Goal: Information Seeking & Learning: Find specific fact

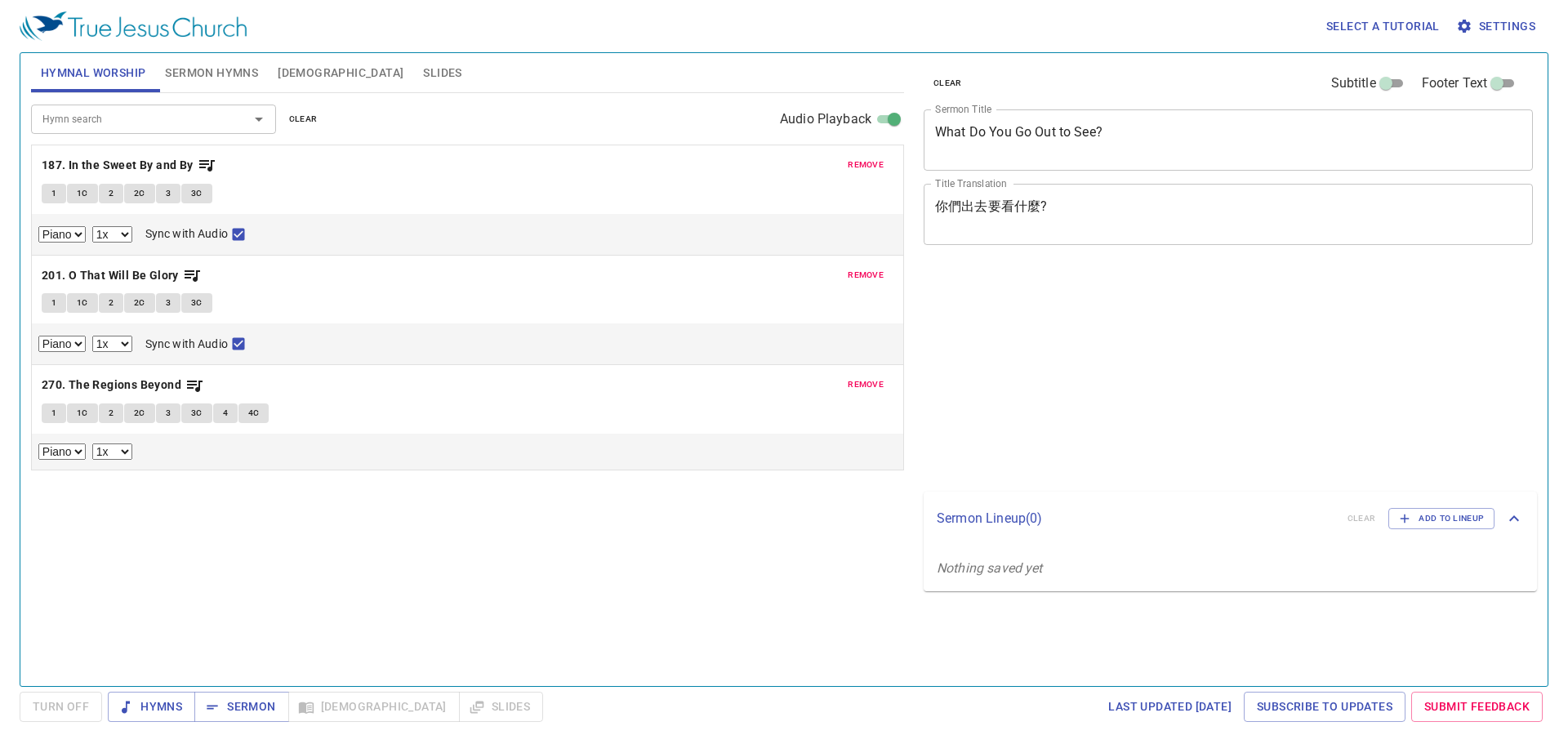
select select "1"
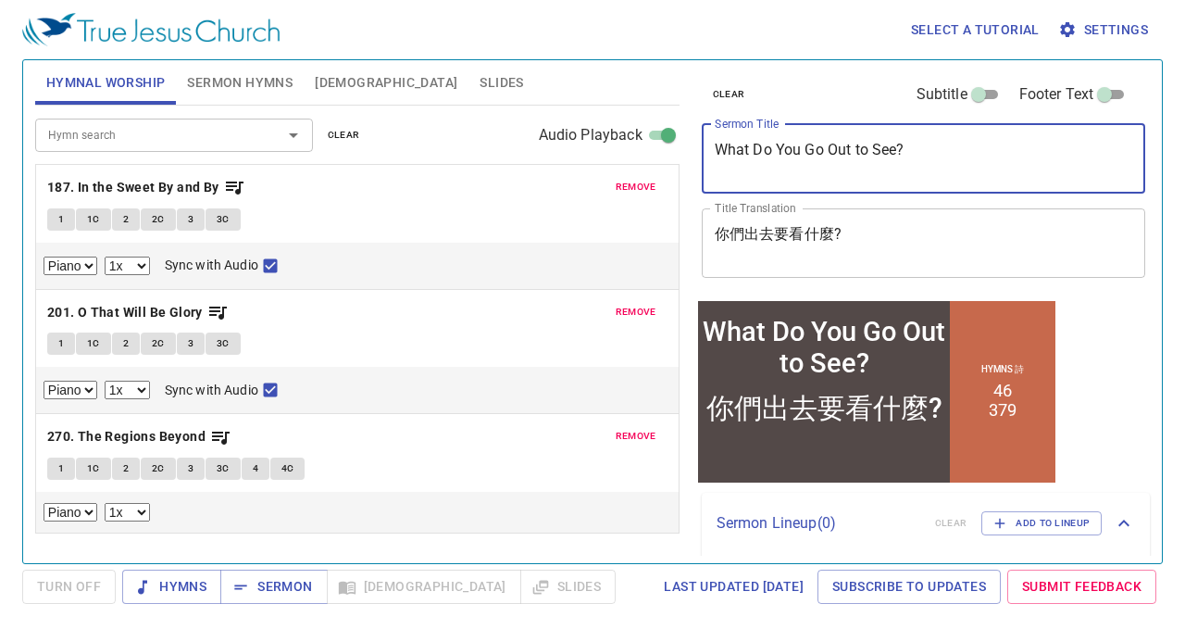
drag, startPoint x: 959, startPoint y: 153, endPoint x: 646, endPoint y: 166, distance: 312.4
click at [668, 149] on div "Hymnal Worship Sermon Hymns [DEMOGRAPHIC_DATA] Slides Hymn search Hymn search c…" at bounding box center [593, 304] width 1130 height 503
paste textarea "The Widow’s Oil and Empty Vessels"
type textarea "The Widow’s Oil and Empty Vessels"
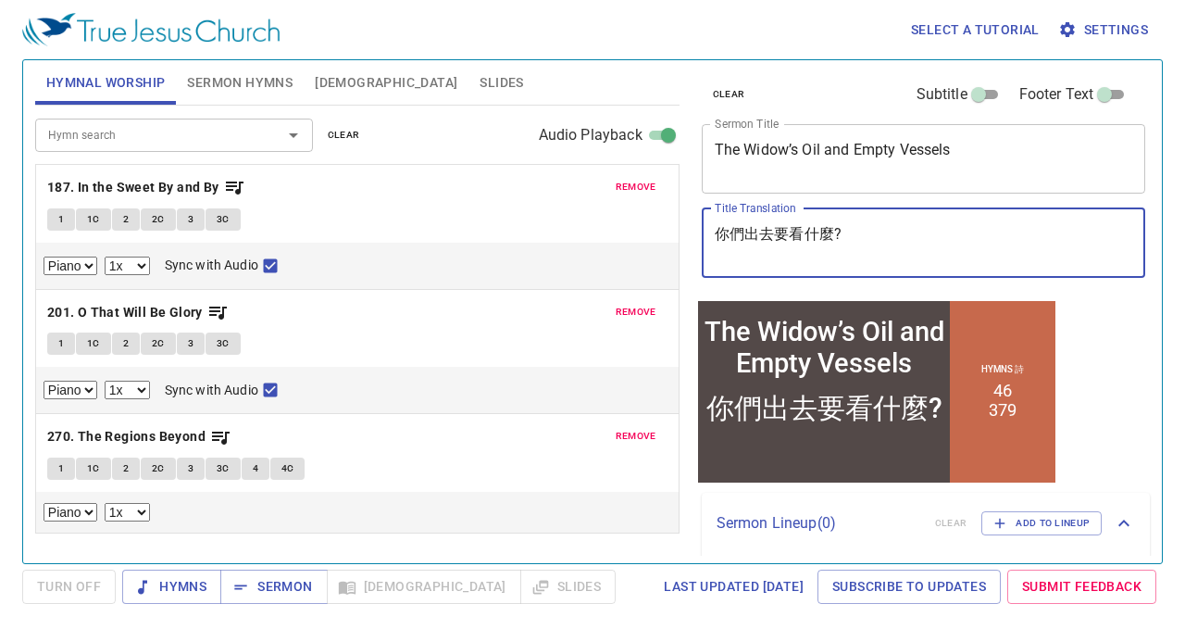
drag, startPoint x: 756, startPoint y: 218, endPoint x: 504, endPoint y: 212, distance: 252.0
click at [505, 212] on div "Hymnal Worship Sermon Hymns [DEMOGRAPHIC_DATA] Slides Hymn search Hymn search c…" at bounding box center [593, 304] width 1130 height 503
paste textarea "寡婦的油與空器皿"
type textarea "寡婦的油與空器皿"
click at [634, 179] on span "remove" at bounding box center [636, 187] width 41 height 17
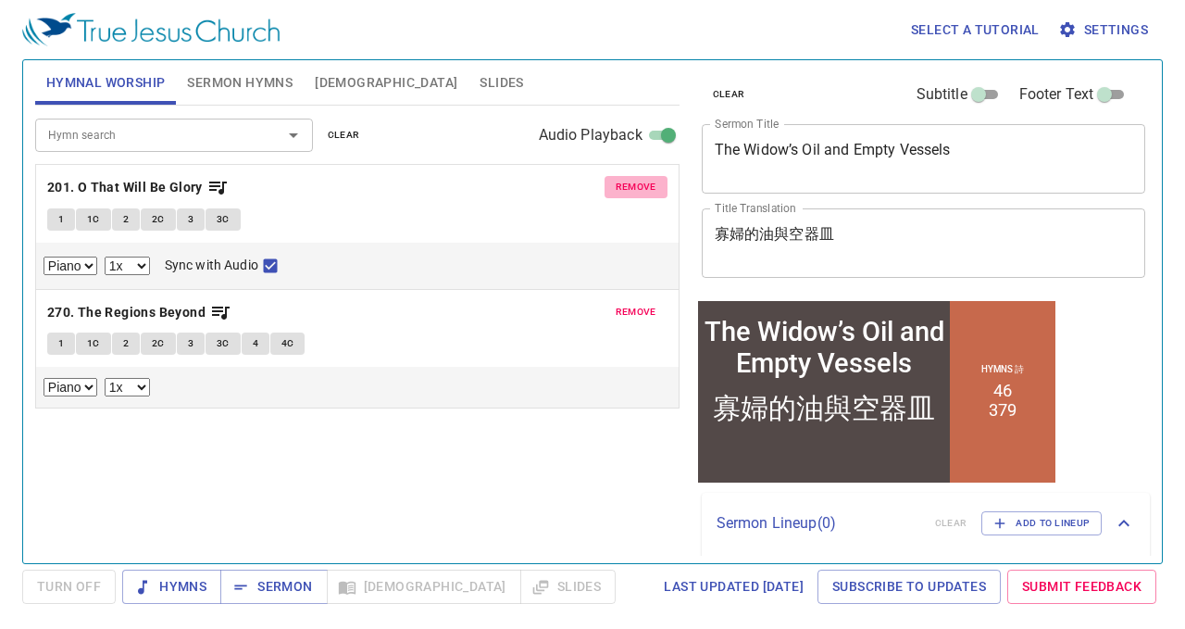
click at [634, 179] on span "remove" at bounding box center [636, 187] width 41 height 17
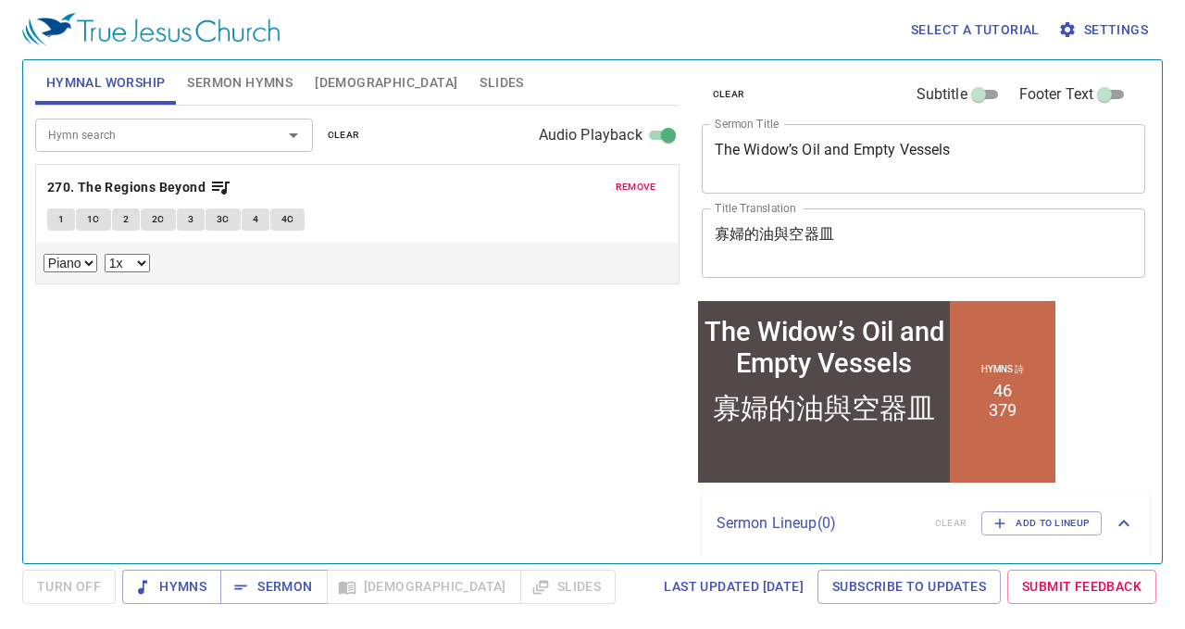
click at [634, 179] on span "remove" at bounding box center [636, 187] width 41 height 17
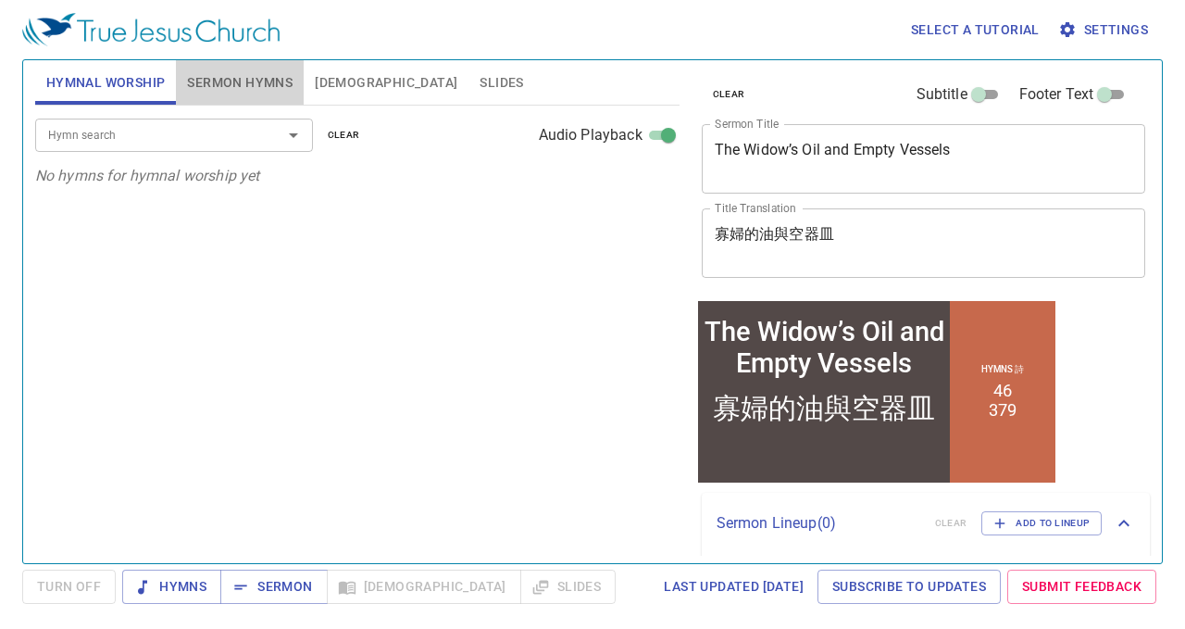
click at [226, 79] on span "Sermon Hymns" at bounding box center [240, 82] width 106 height 23
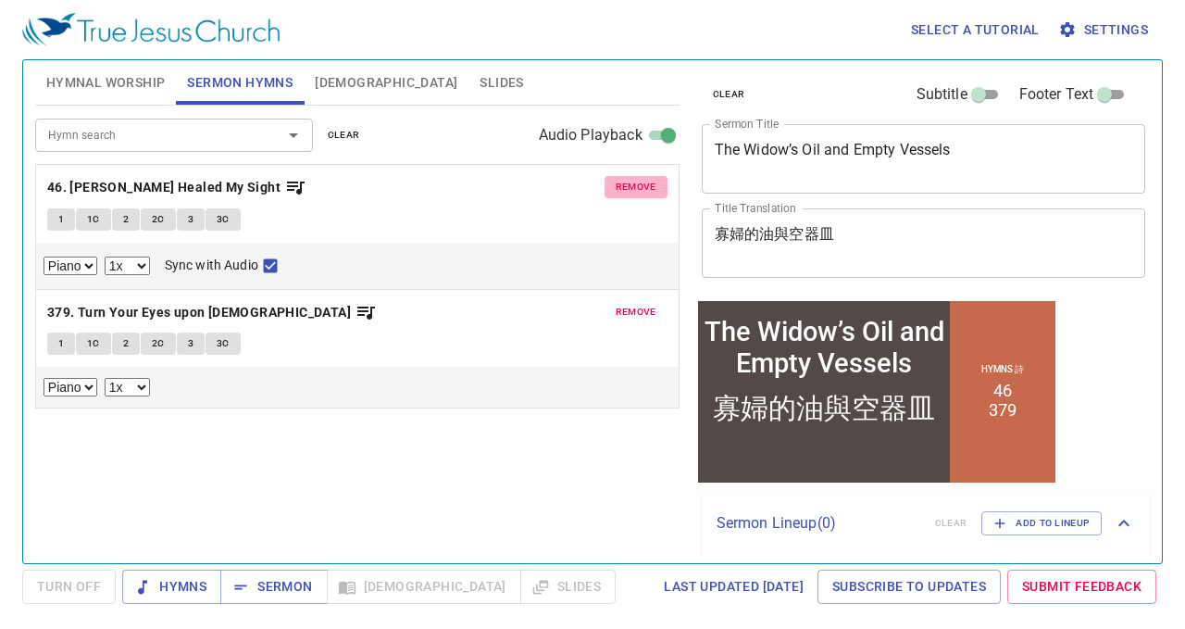
click at [653, 182] on span "remove" at bounding box center [636, 187] width 41 height 17
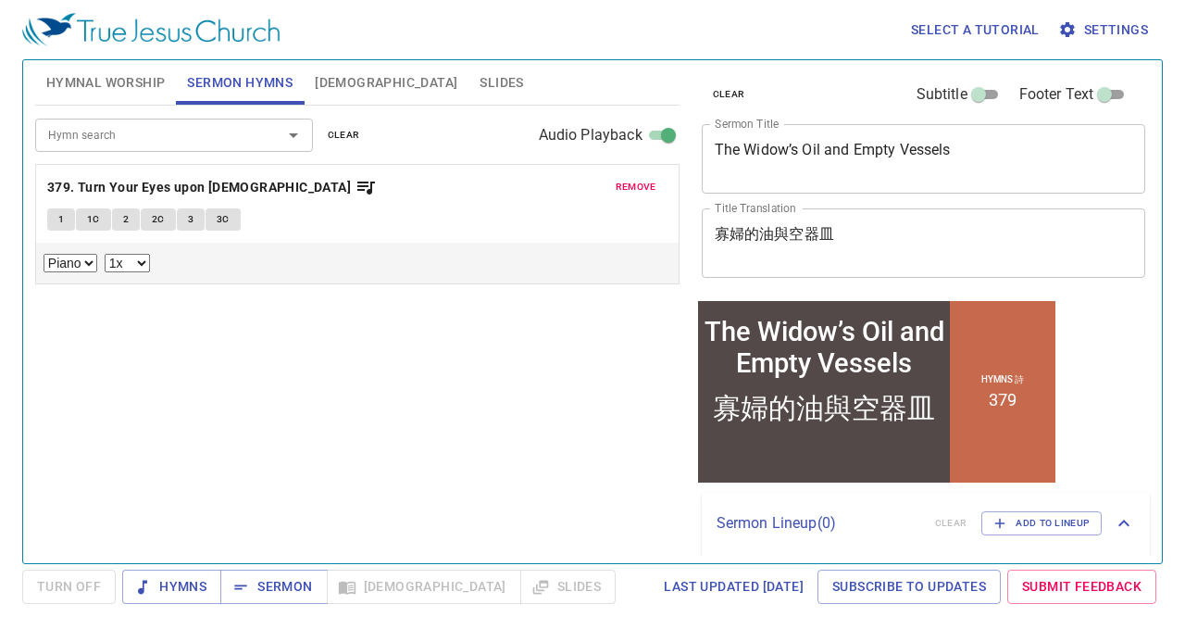
click at [653, 182] on span "remove" at bounding box center [636, 187] width 41 height 17
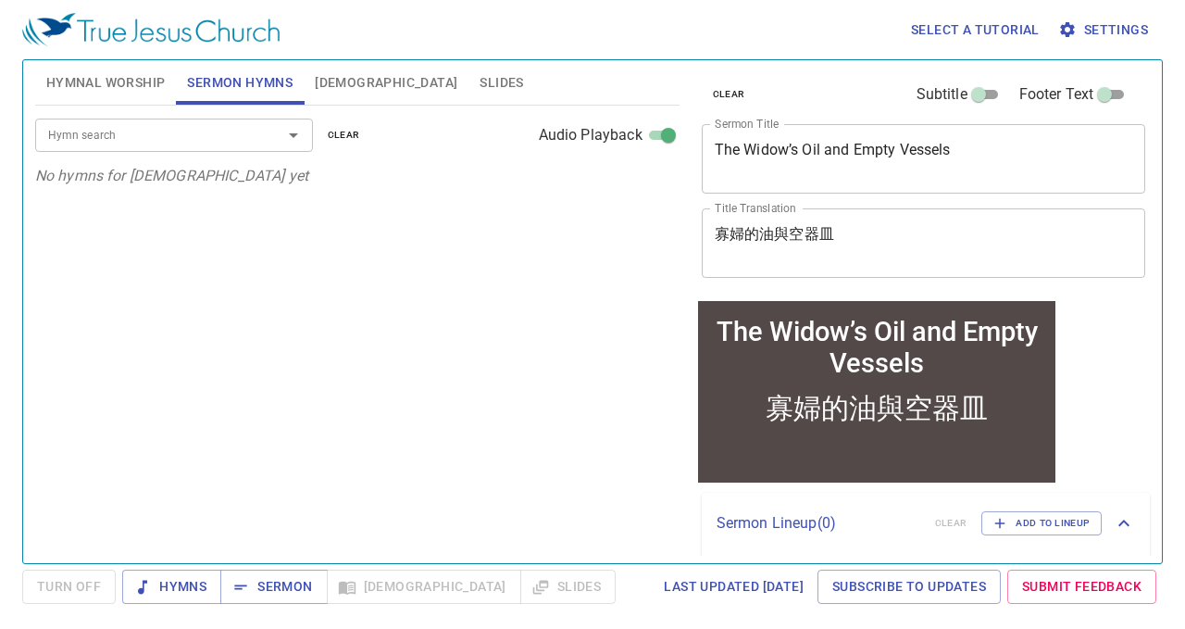
click at [81, 76] on span "Hymnal Worship" at bounding box center [105, 82] width 119 height 23
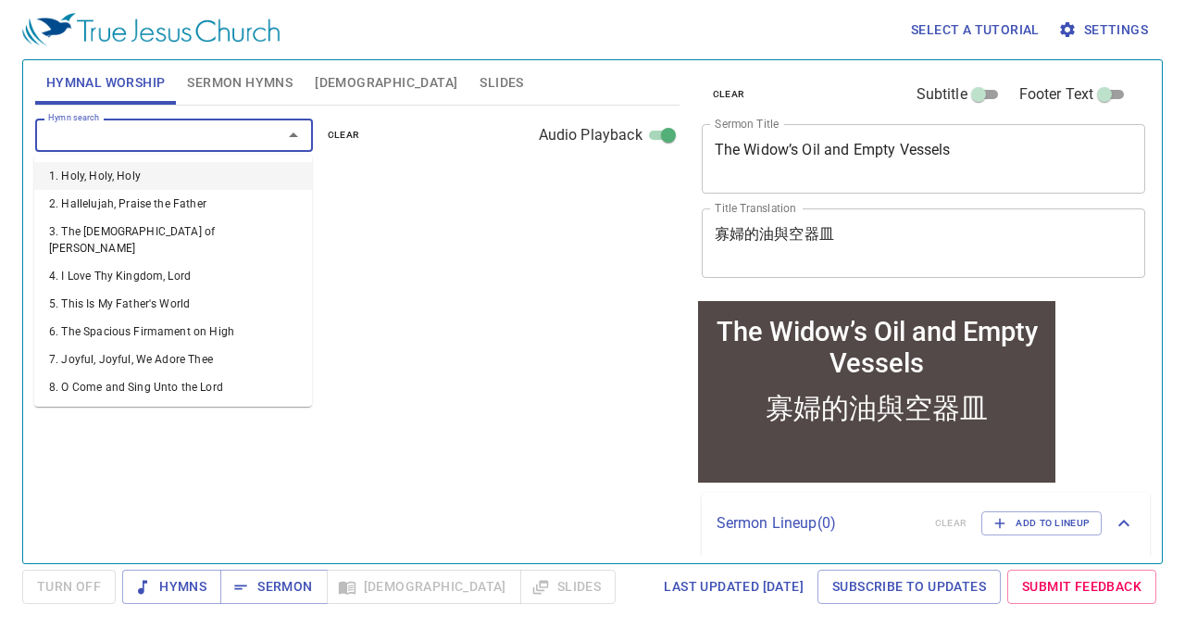
click at [127, 142] on input "Hymn search" at bounding box center [147, 134] width 212 height 21
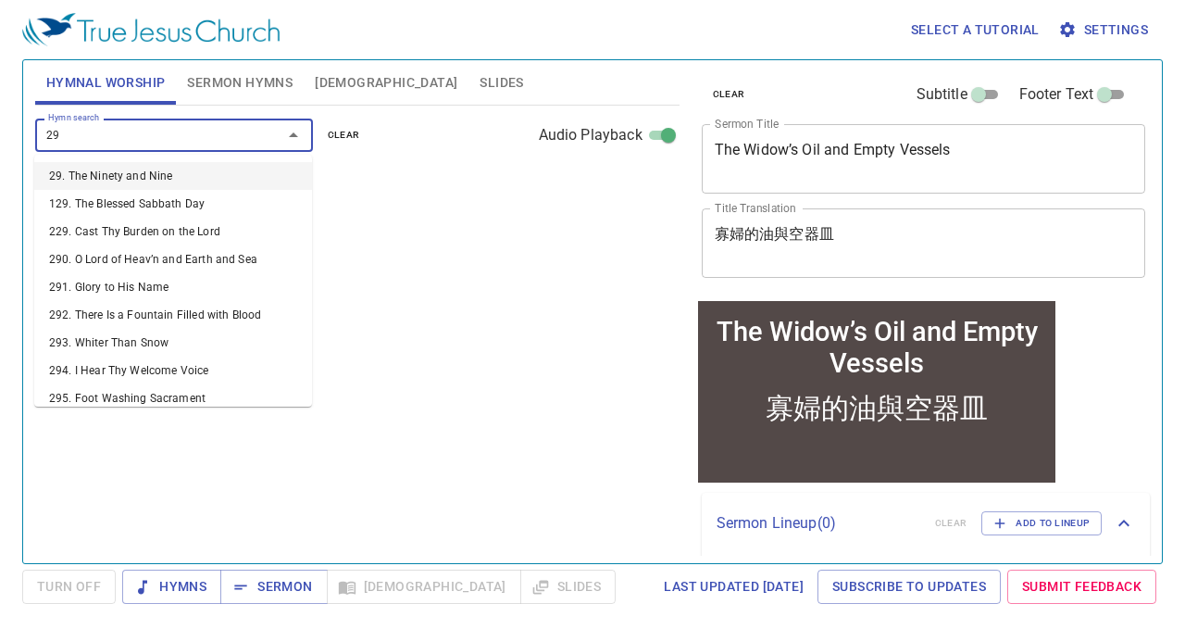
type input "291"
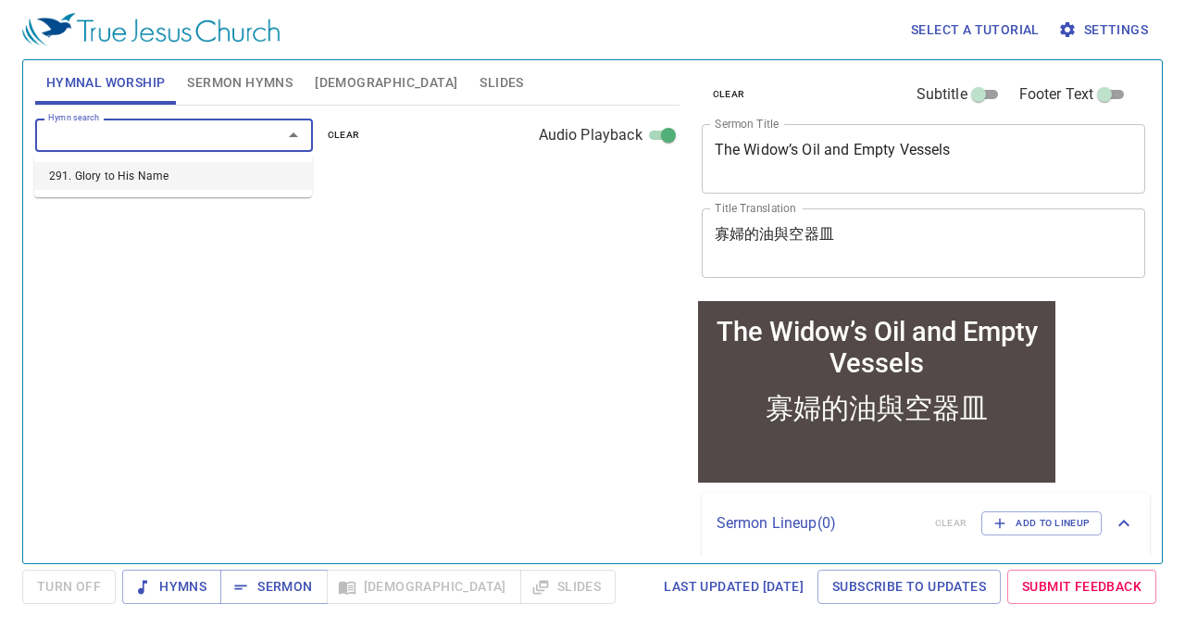
select select "1"
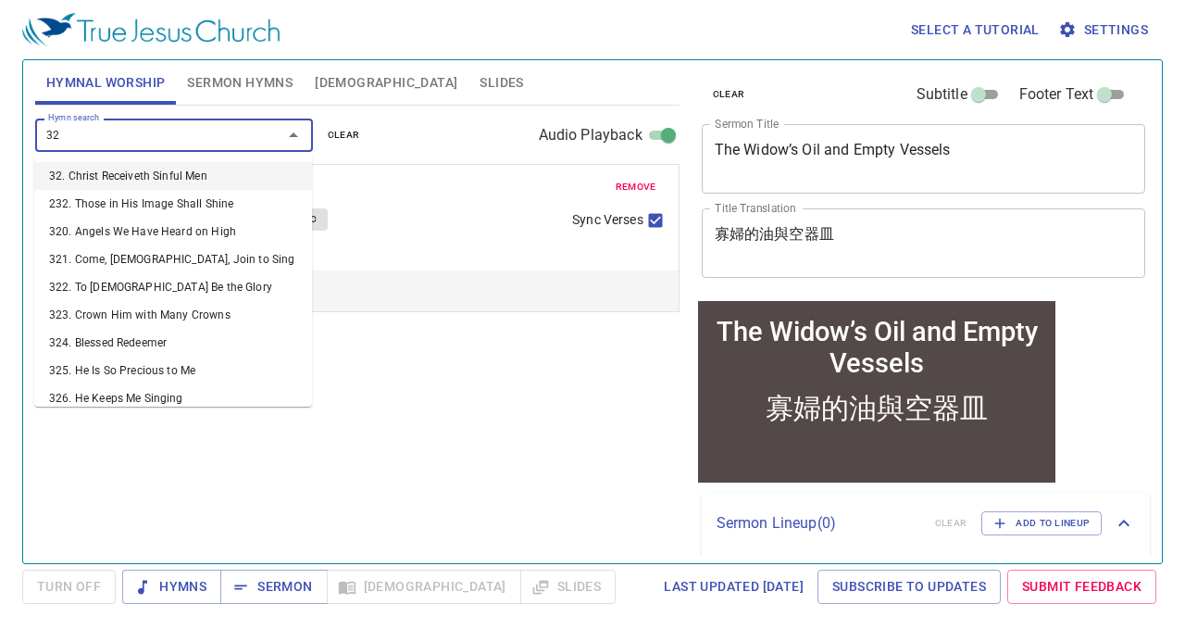
type input "322"
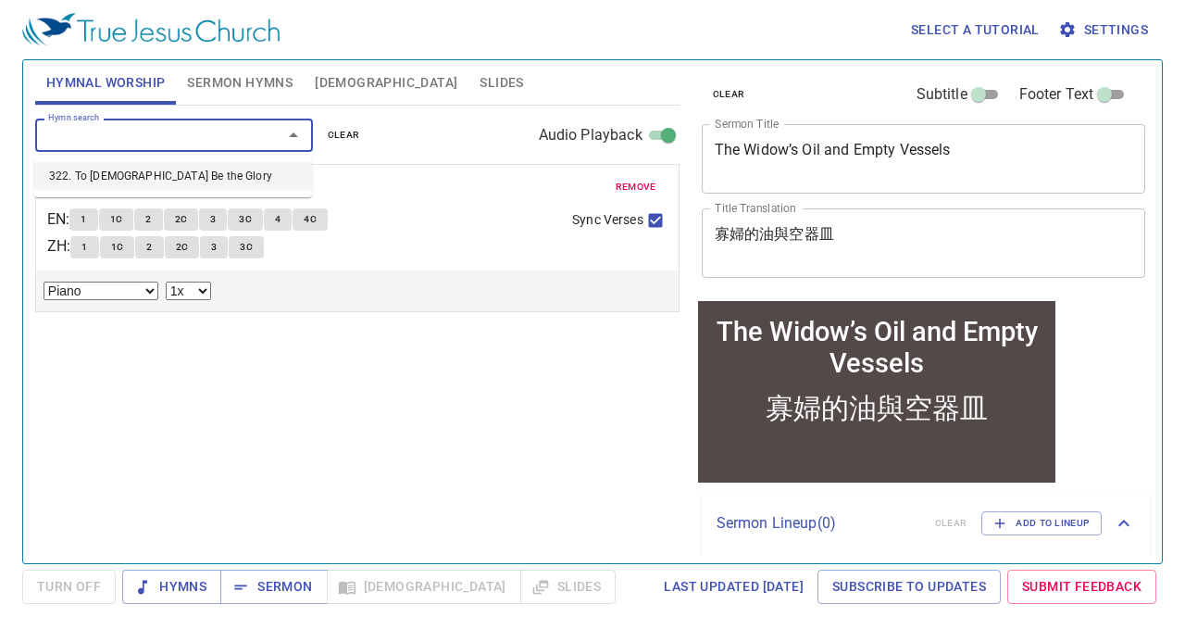
select select "1"
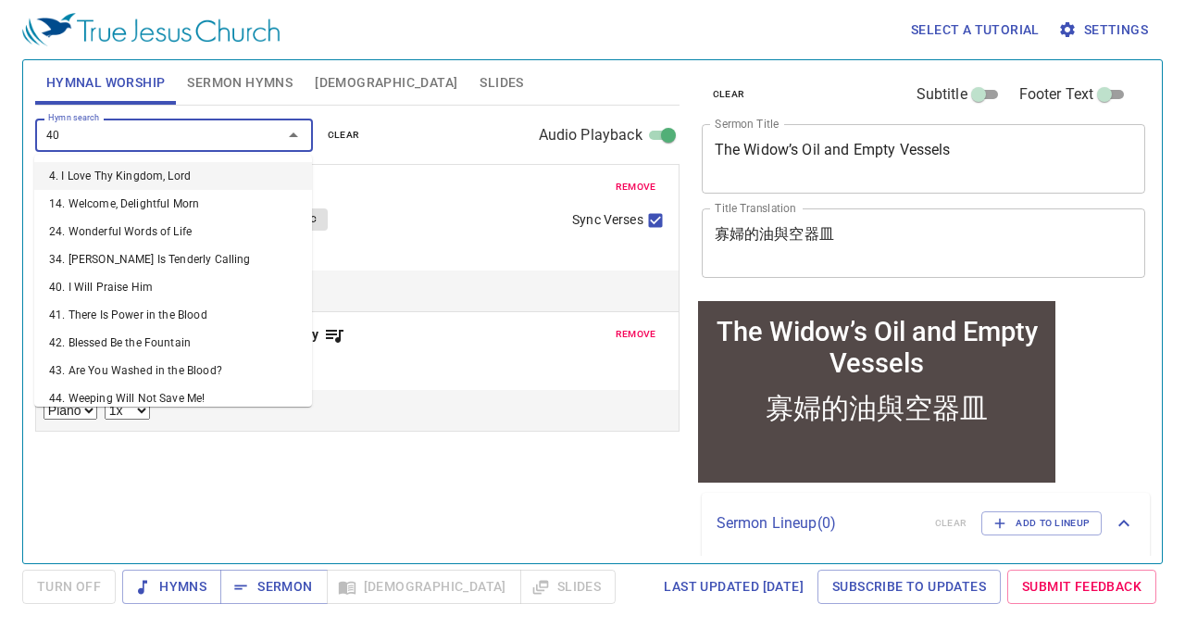
type input "407"
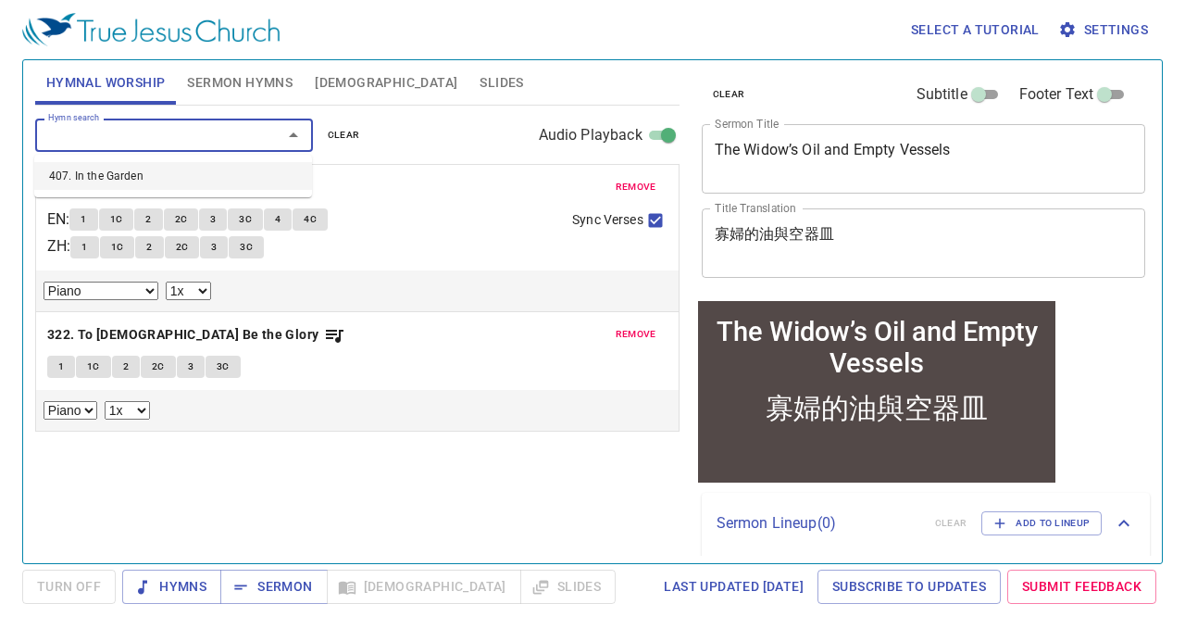
select select "1"
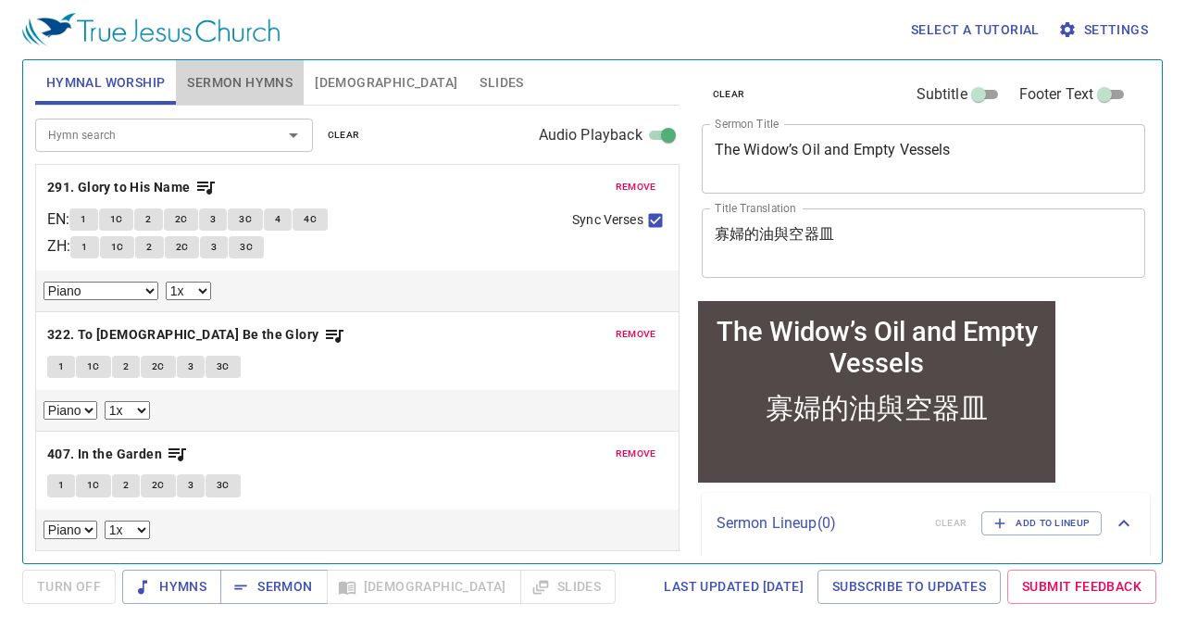
click at [257, 82] on span "Sermon Hymns" at bounding box center [240, 82] width 106 height 23
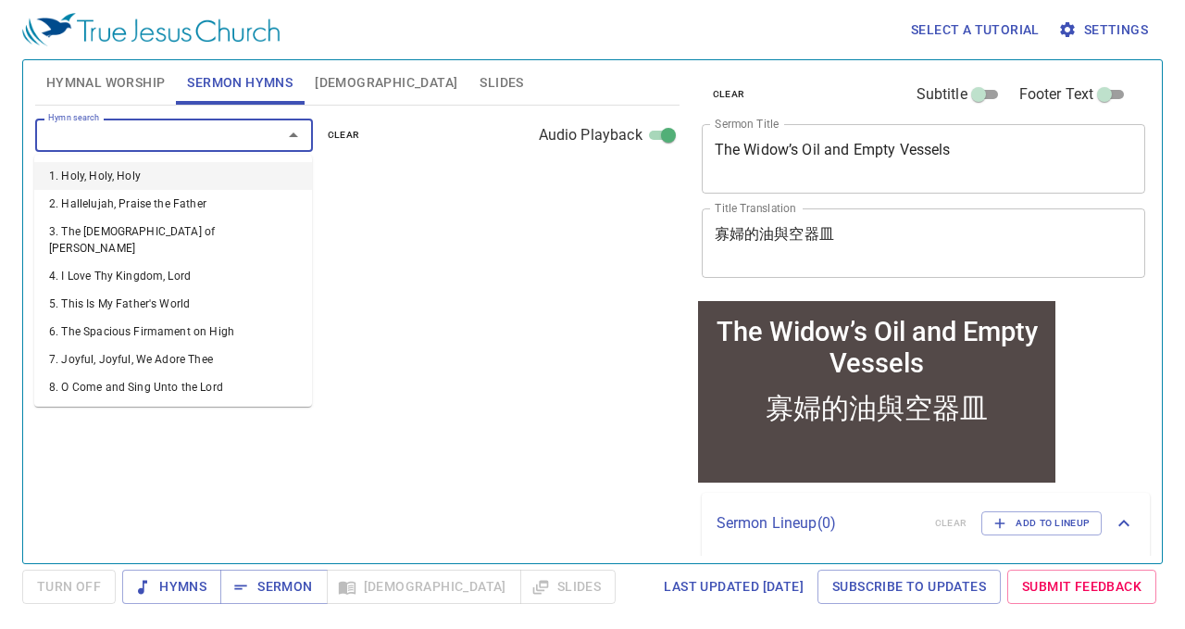
click at [184, 142] on input "Hymn search" at bounding box center [147, 134] width 212 height 21
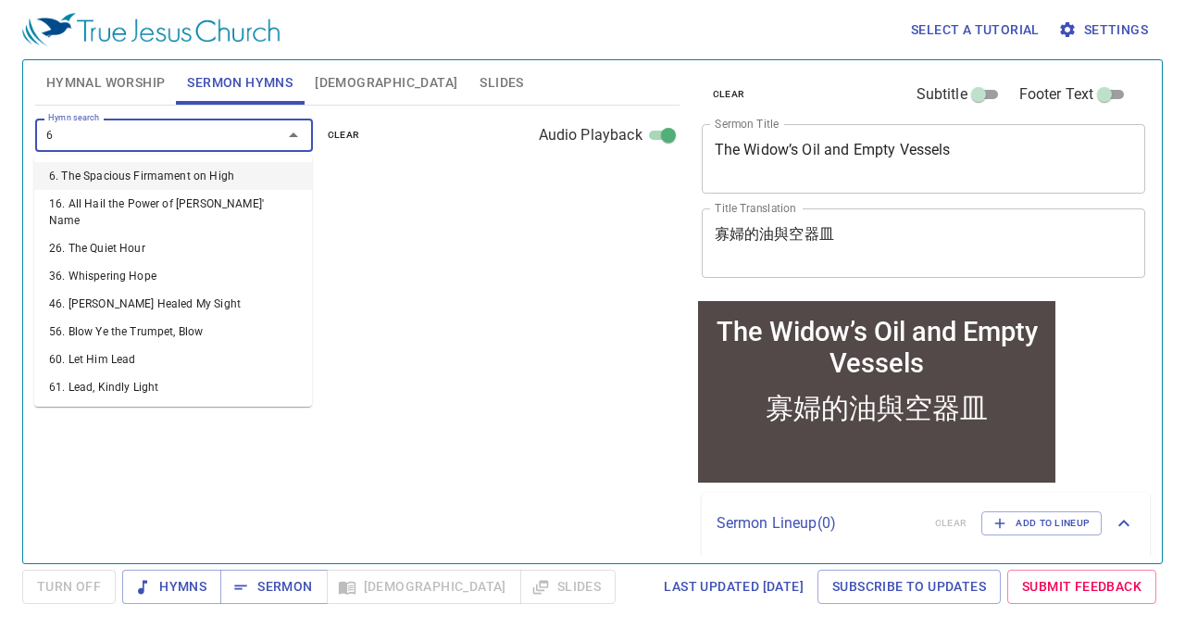
type input "62"
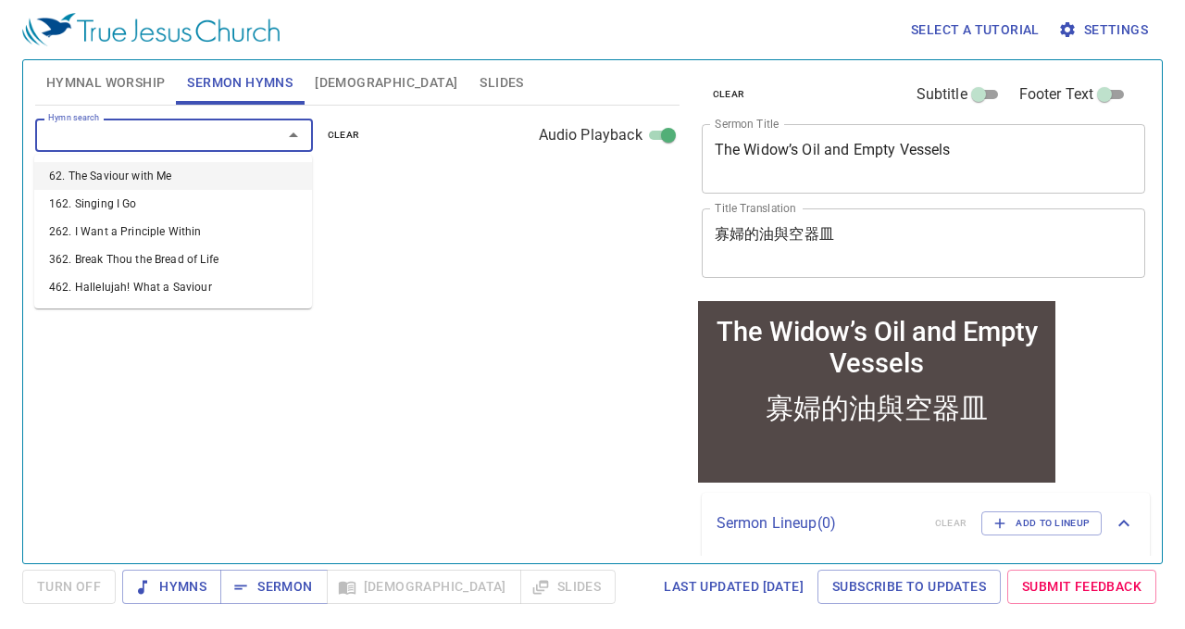
select select "1"
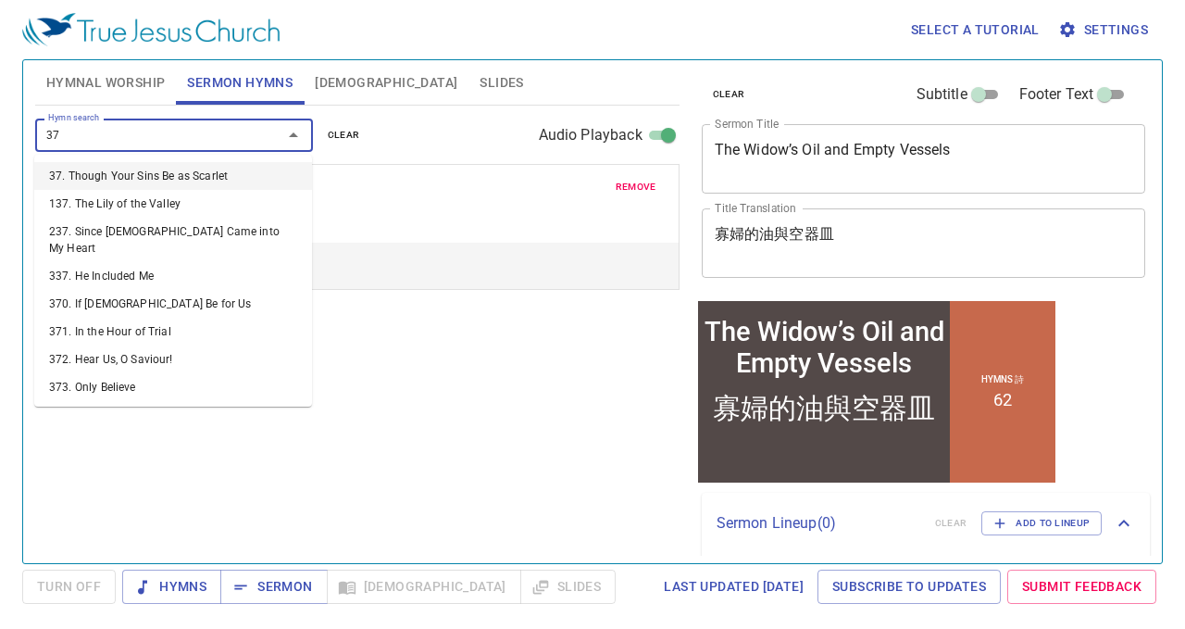
type input "373"
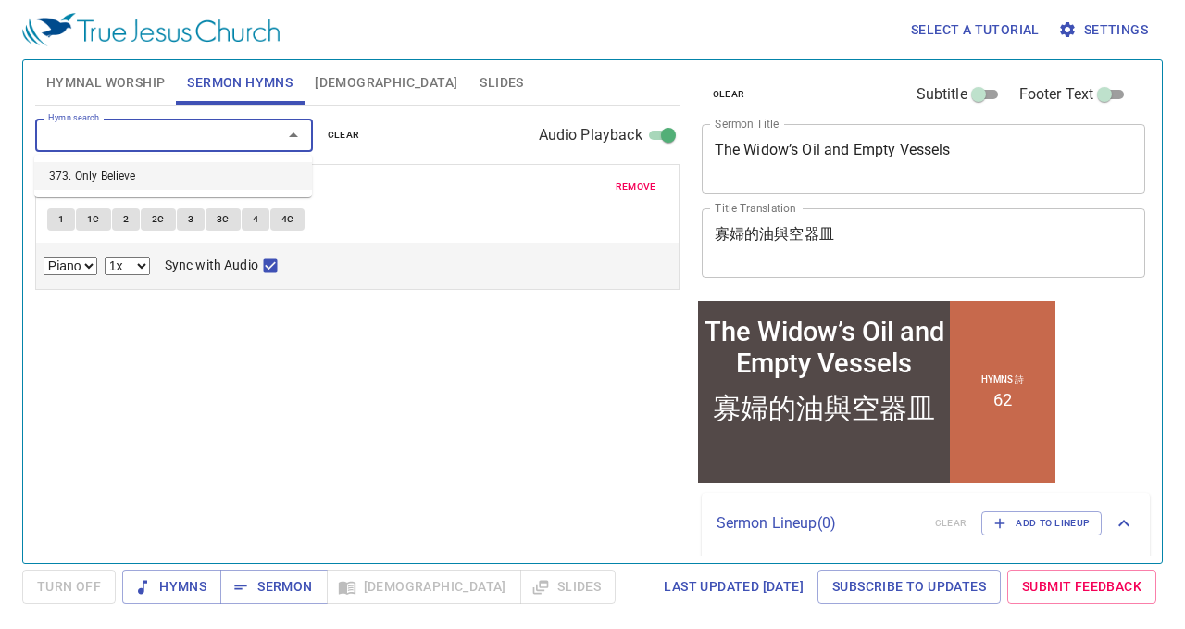
select select "1"
